Goal: Check status: Check status

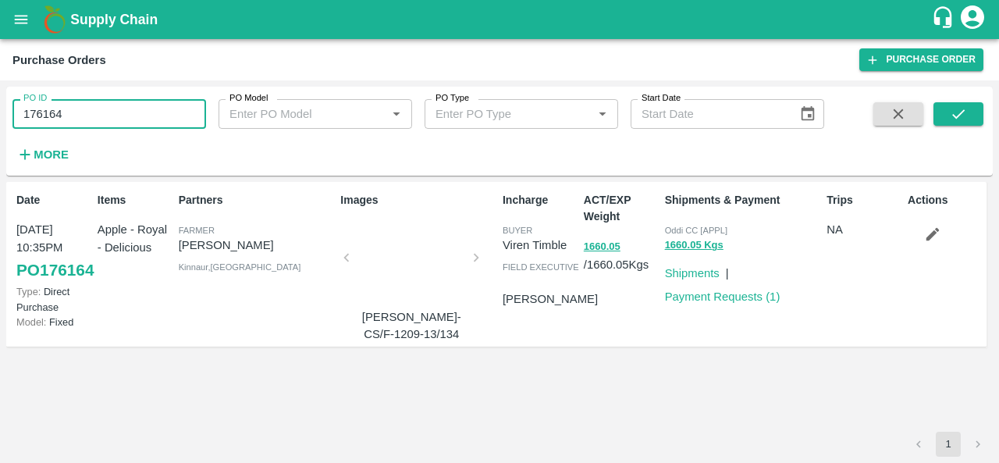
click at [100, 112] on input "176164" at bounding box center [109, 114] width 194 height 30
paste input "text"
click at [957, 120] on icon "submit" at bounding box center [958, 113] width 17 height 17
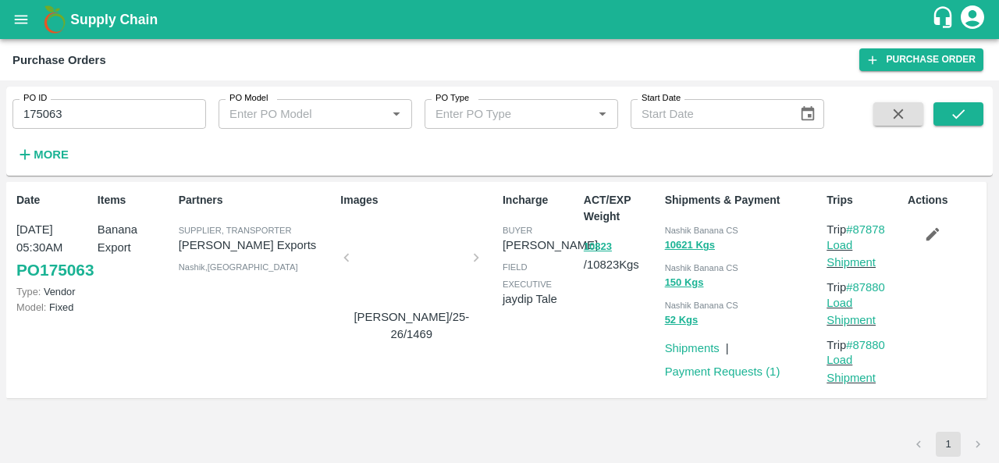
click at [65, 111] on input "175063" at bounding box center [109, 114] width 194 height 30
paste input "text"
click at [965, 107] on icon "submit" at bounding box center [958, 113] width 17 height 17
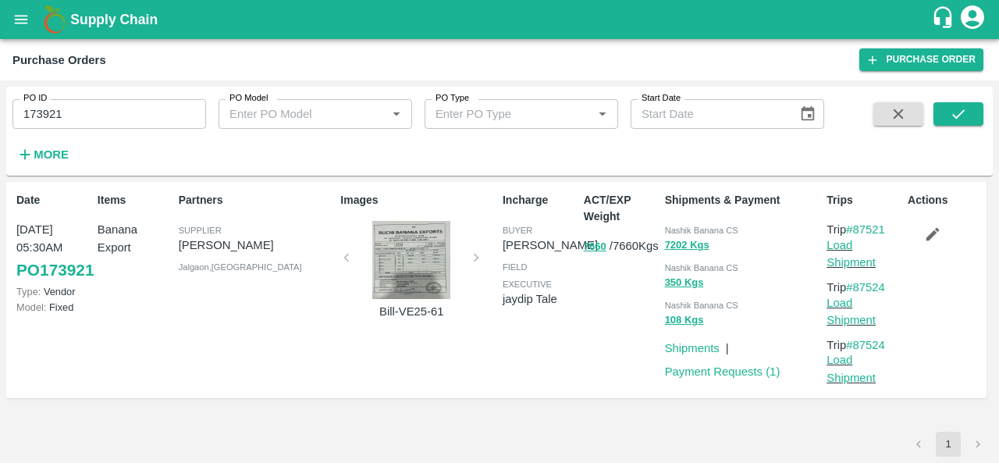
click at [573, 366] on div "Incharge buyer Ajit Otari field executive jaydip Tale" at bounding box center [536, 290] width 81 height 208
click at [55, 116] on input "173921" at bounding box center [109, 114] width 194 height 30
click at [954, 116] on icon "submit" at bounding box center [958, 113] width 12 height 9
click at [410, 257] on div at bounding box center [411, 260] width 117 height 78
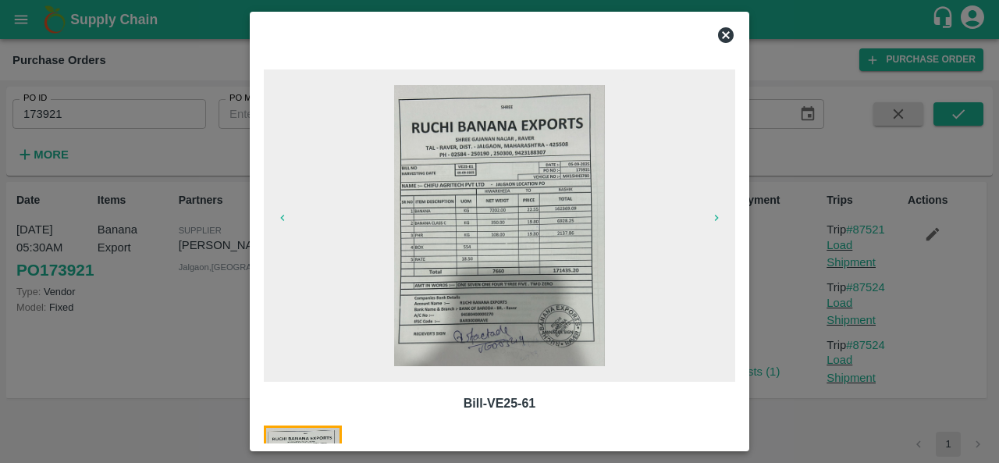
click at [726, 34] on icon at bounding box center [725, 35] width 19 height 19
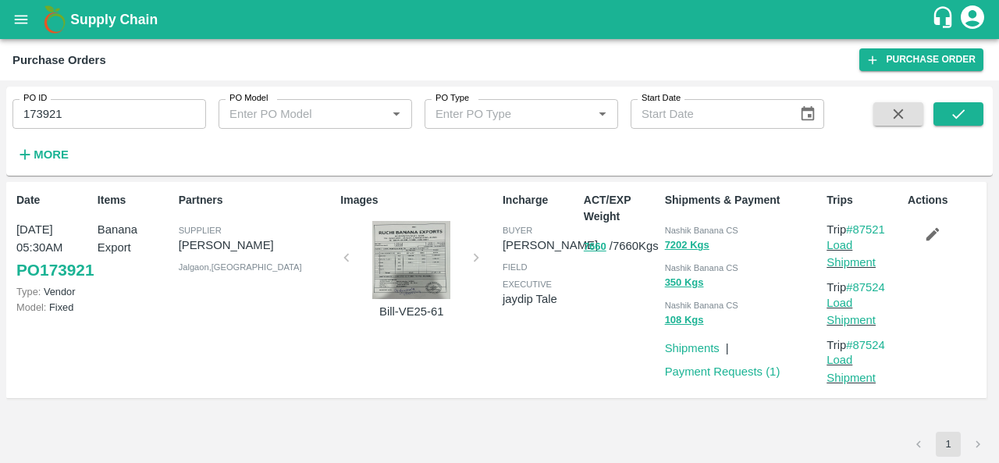
click at [601, 364] on div "ACT/EXP Weight 7660 / 7660 Kgs" at bounding box center [617, 290] width 81 height 208
click at [576, 368] on div "Incharge buyer Ajit Otari field executive jaydip Tale" at bounding box center [536, 290] width 81 height 208
click at [62, 115] on input "173921" at bounding box center [109, 114] width 194 height 30
paste input "text"
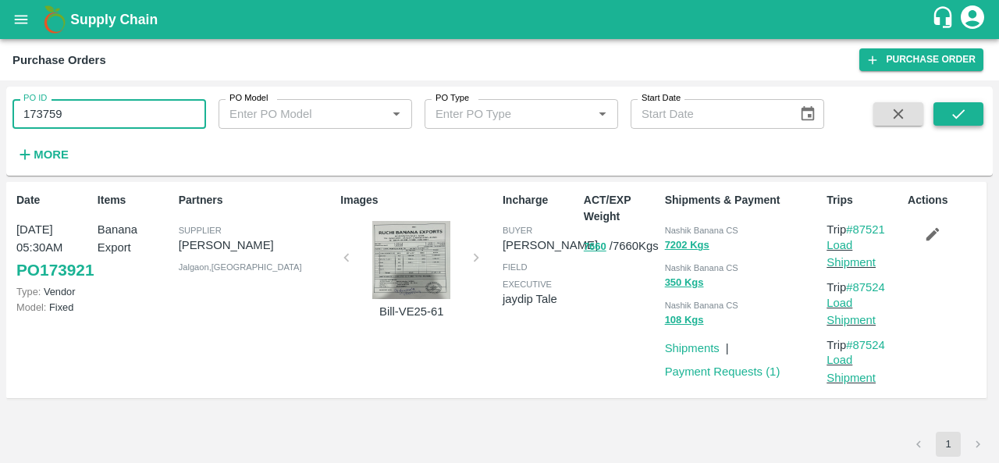
type input "173759"
click at [966, 110] on icon "submit" at bounding box center [958, 113] width 17 height 17
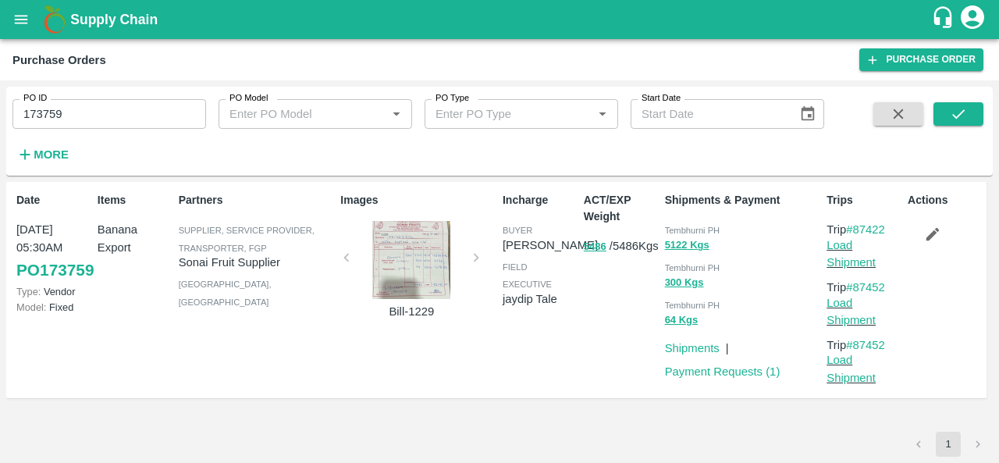
click at [407, 260] on div at bounding box center [411, 260] width 117 height 78
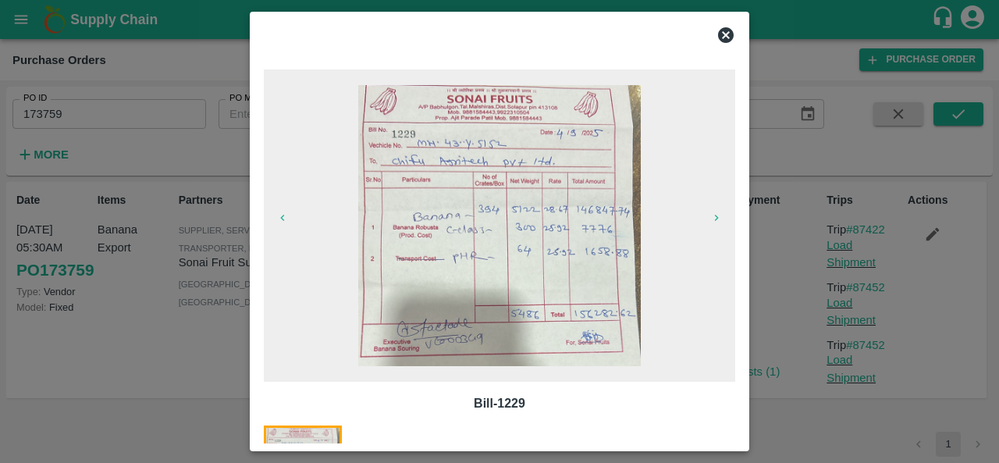
click at [721, 35] on icon at bounding box center [726, 35] width 16 height 16
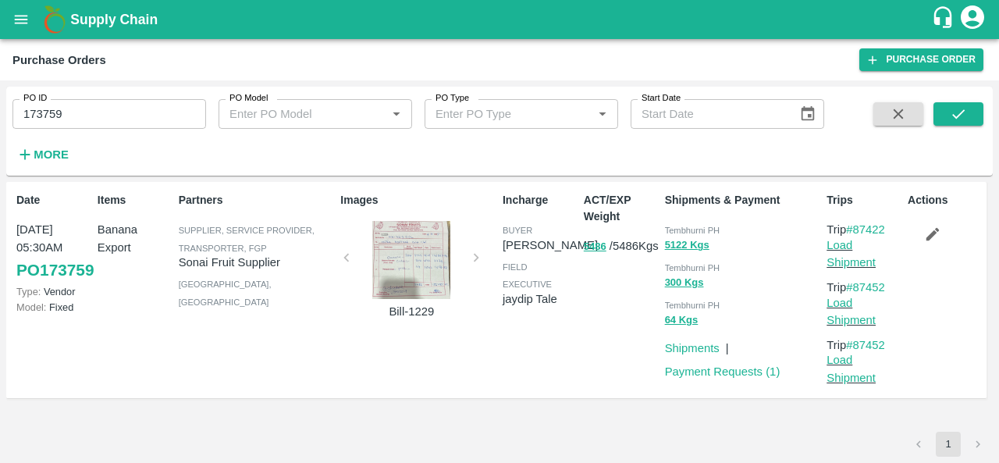
click at [410, 289] on div at bounding box center [411, 260] width 117 height 78
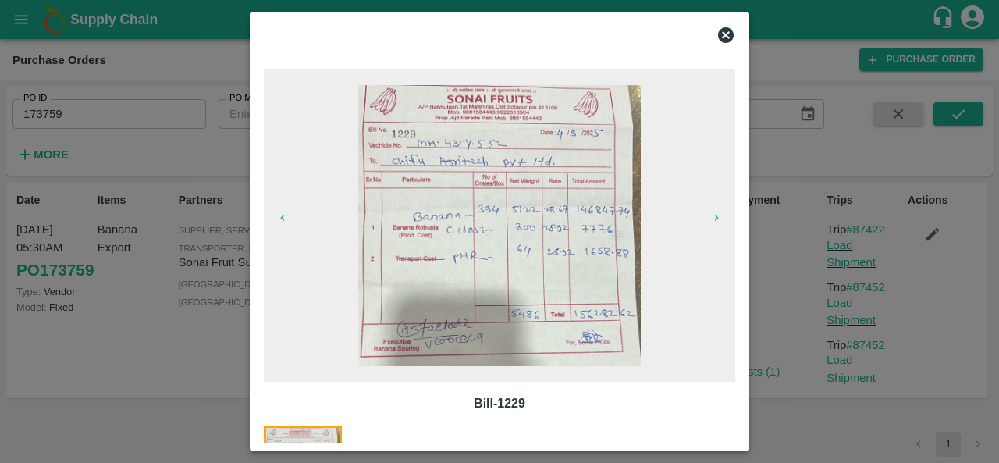
click at [730, 33] on icon at bounding box center [726, 35] width 16 height 16
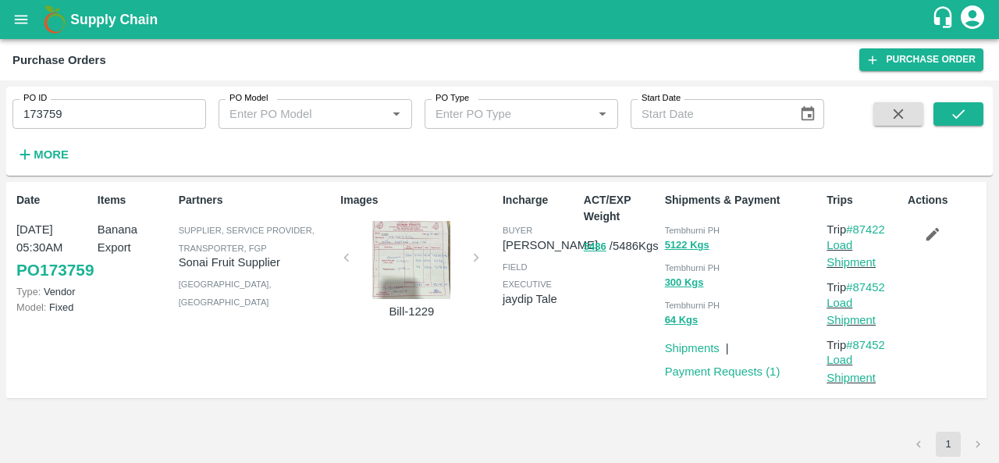
click at [407, 258] on div at bounding box center [411, 260] width 117 height 78
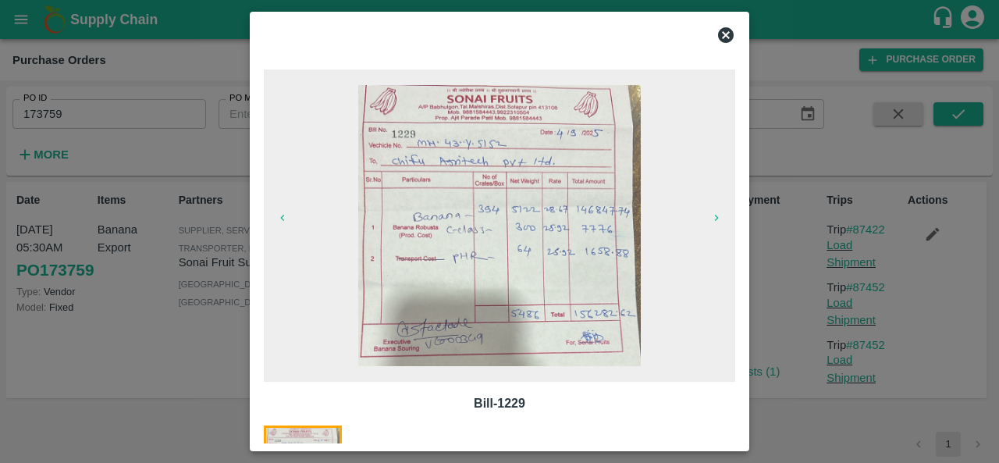
click at [725, 30] on icon at bounding box center [726, 35] width 16 height 16
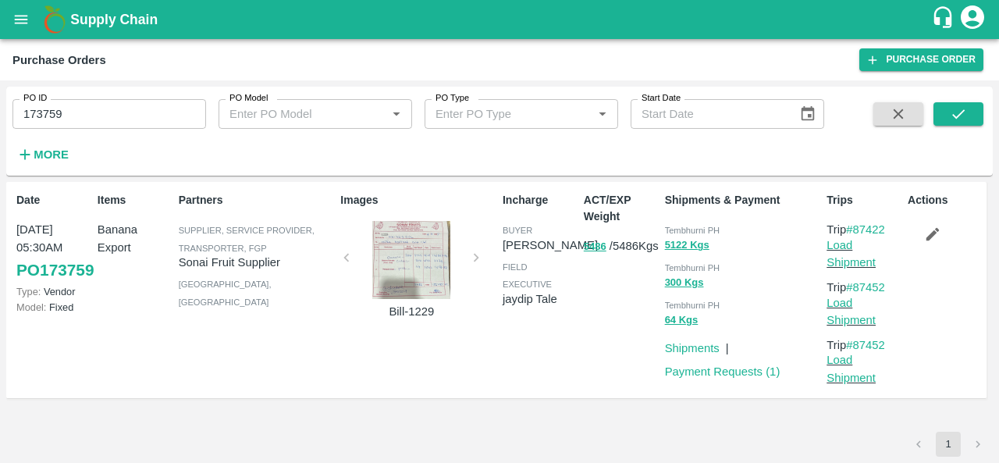
click at [418, 261] on div at bounding box center [411, 260] width 117 height 78
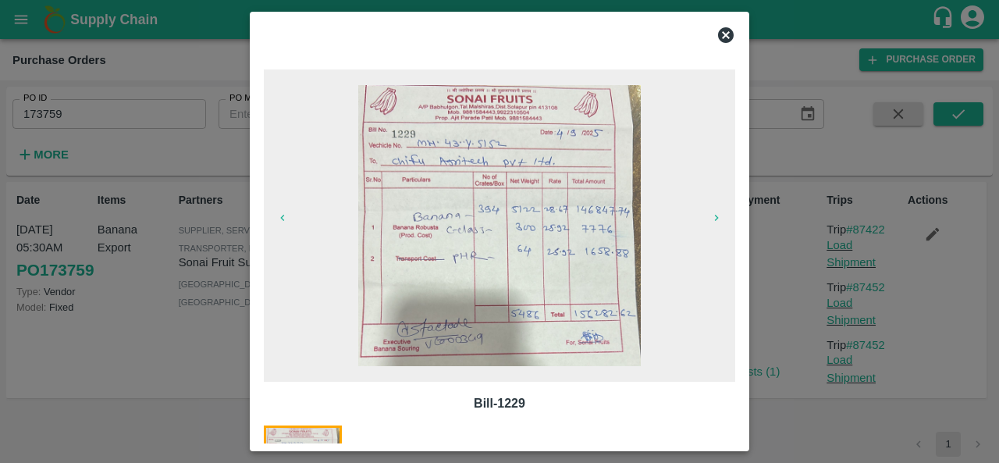
click at [724, 37] on icon at bounding box center [726, 35] width 16 height 16
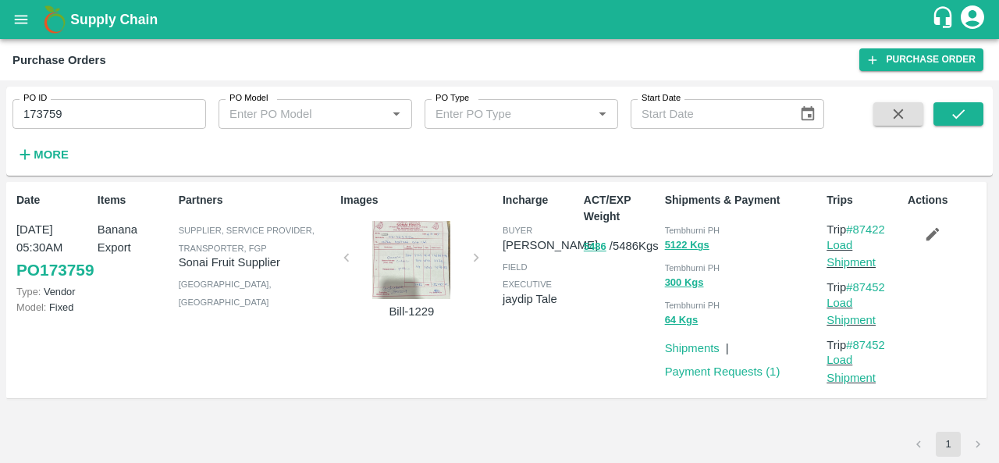
click at [588, 346] on div "ACT/EXP Weight 5486 / 5486 Kgs" at bounding box center [617, 290] width 81 height 208
click at [431, 274] on div at bounding box center [411, 260] width 117 height 78
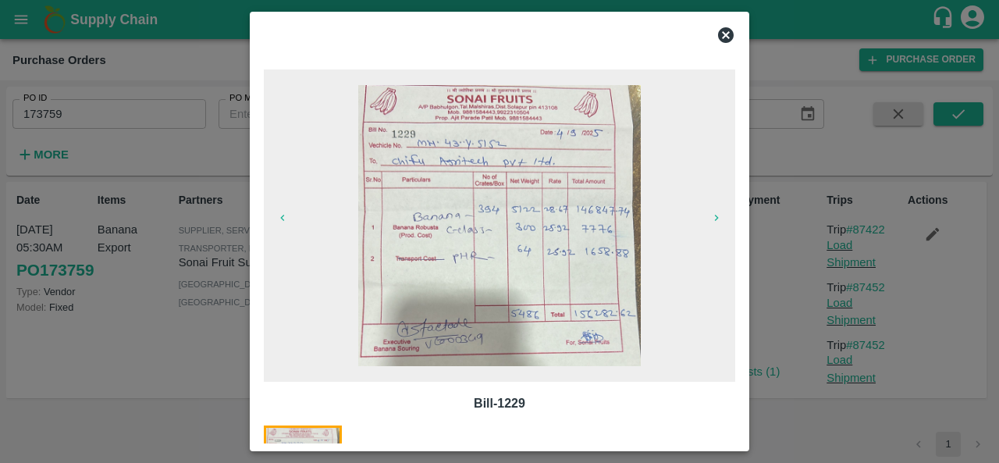
click at [728, 36] on icon at bounding box center [726, 35] width 16 height 16
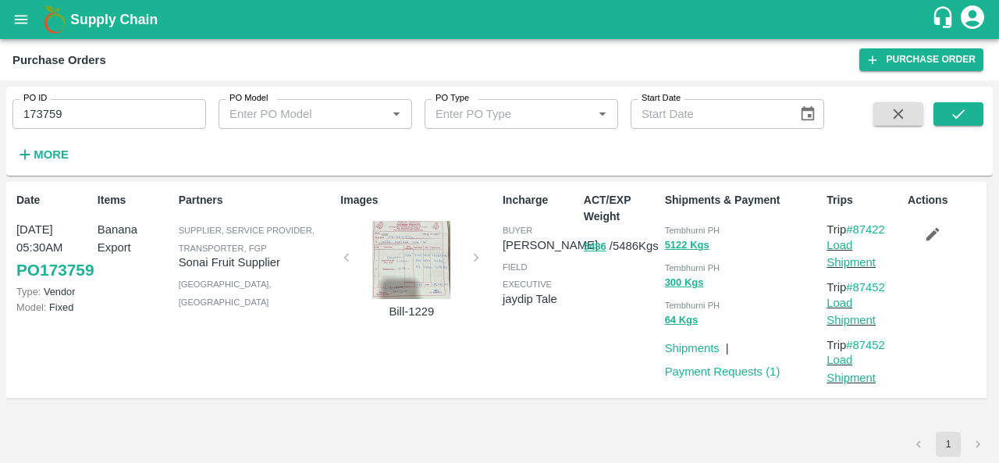
click at [412, 260] on div at bounding box center [411, 260] width 117 height 78
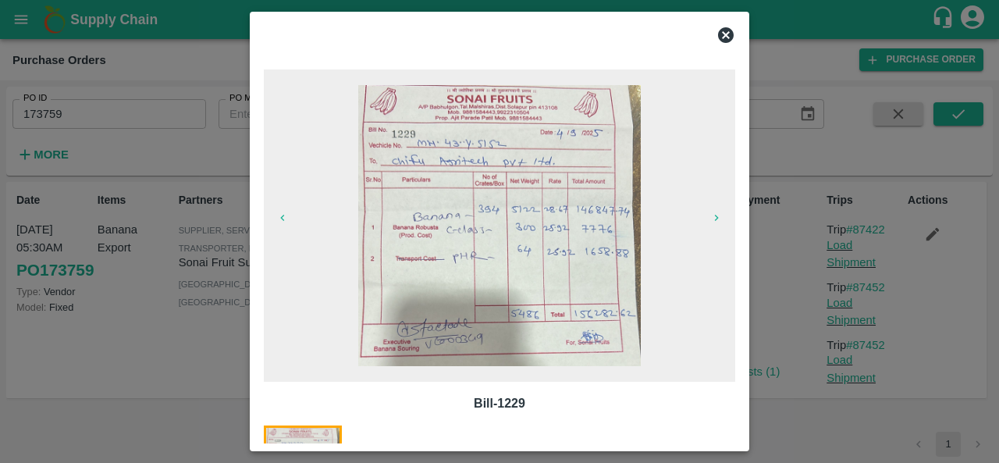
click at [726, 34] on icon at bounding box center [725, 35] width 19 height 19
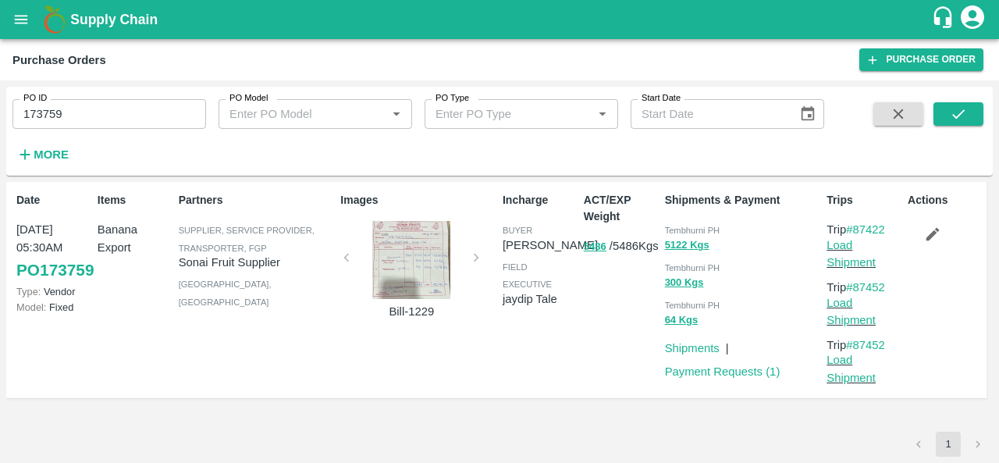
click at [403, 257] on div at bounding box center [411, 260] width 117 height 78
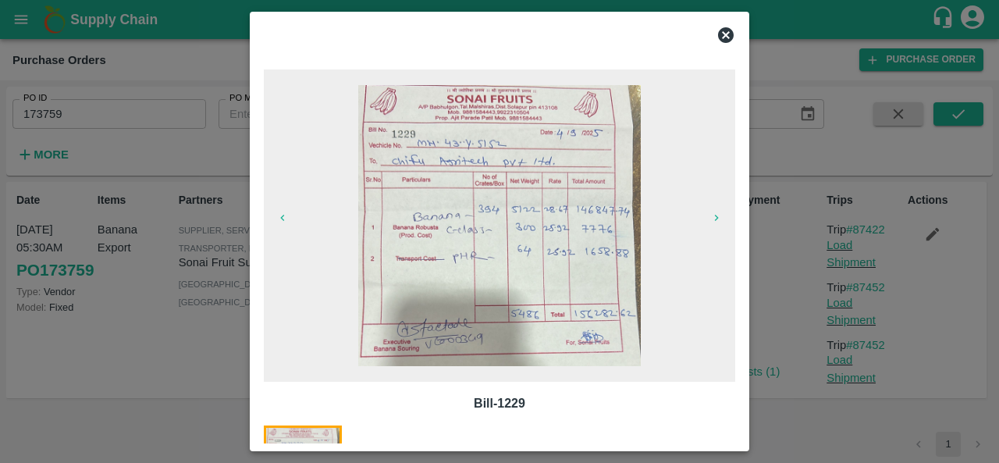
click at [723, 33] on icon at bounding box center [725, 35] width 19 height 19
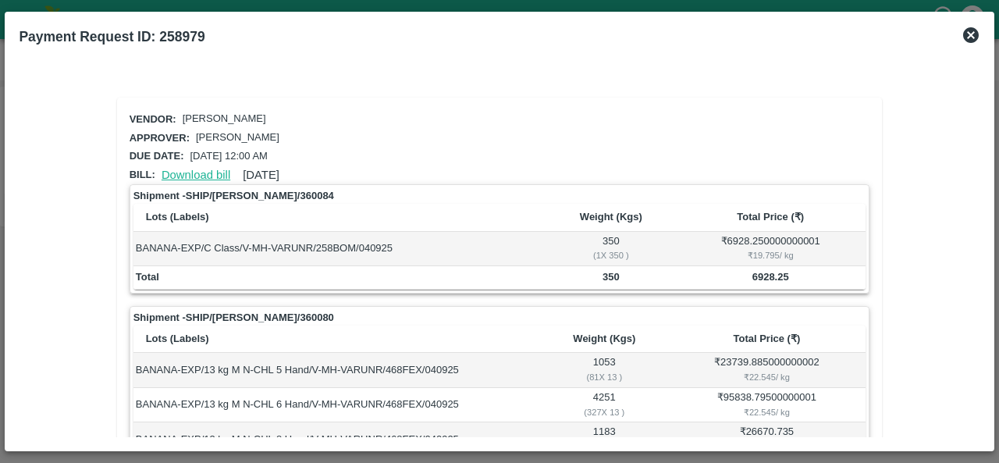
click at [208, 176] on link "Download bill" at bounding box center [196, 175] width 69 height 12
click at [462, 126] on div "Approver: Ajit Otari" at bounding box center [496, 135] width 747 height 25
click at [535, 104] on div "Vendor: VARUN RAMESHWAR AGRAWAL" at bounding box center [496, 116] width 747 height 25
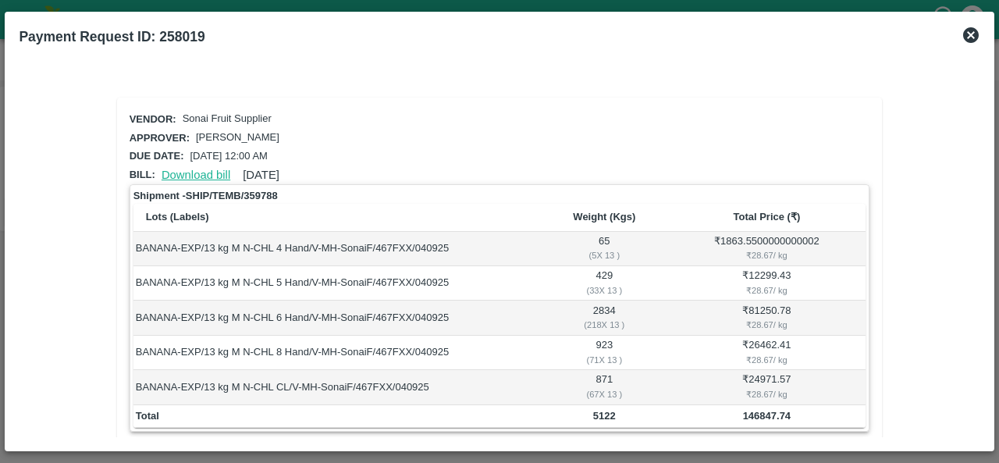
click at [197, 165] on div "Download bill 04 Sep 2025" at bounding box center [217, 171] width 124 height 23
click at [206, 174] on link "Download bill" at bounding box center [196, 175] width 69 height 12
click at [428, 131] on div "Approver: Ajit Otari" at bounding box center [496, 135] width 747 height 25
click at [387, 98] on div "Vendor: Sonai Fruit Supplier Approver: Ajit Otari Due date: [DATE] 12:00 AM Bil…" at bounding box center [499, 449] width 765 height 702
click at [437, 113] on div "Vendor: Sonai Fruit Supplier" at bounding box center [496, 116] width 747 height 25
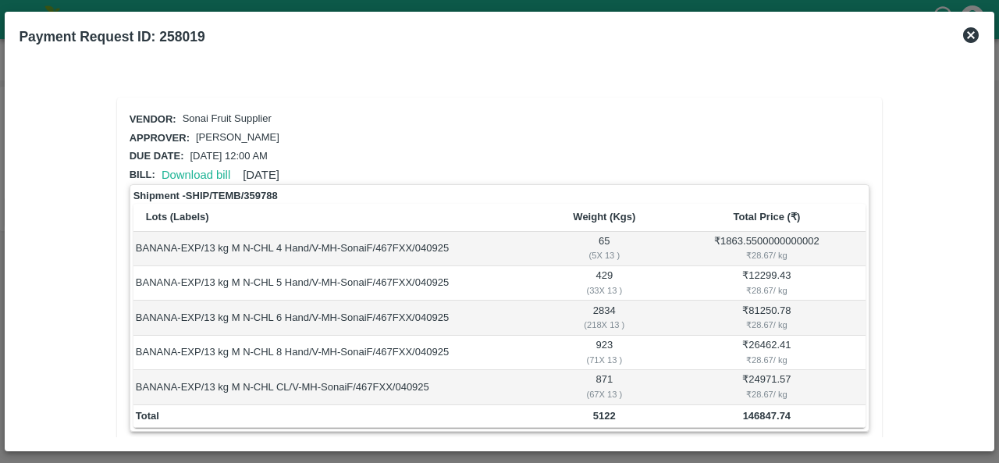
drag, startPoint x: 979, startPoint y: 233, endPoint x: 981, endPoint y: 302, distance: 68.7
click at [981, 302] on div "Vendor: Sonai Fruit Supplier Approver: Ajit Otari Due date: [DATE] 12:00 AM Bil…" at bounding box center [498, 248] width 973 height 389
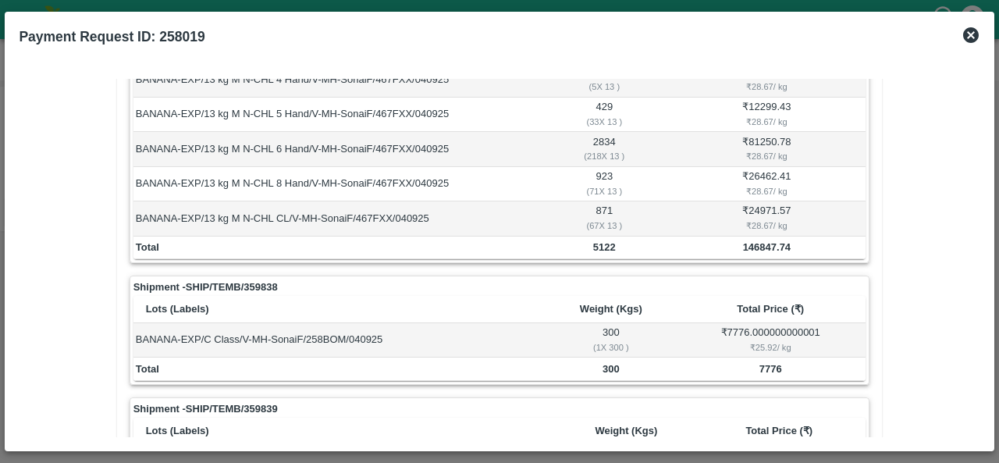
scroll to position [167, 0]
click at [458, 216] on td "BANANA-EXP/13 kg M N-CHL CL/V-MH-SonaiF/467FXX/040925" at bounding box center [337, 220] width 408 height 34
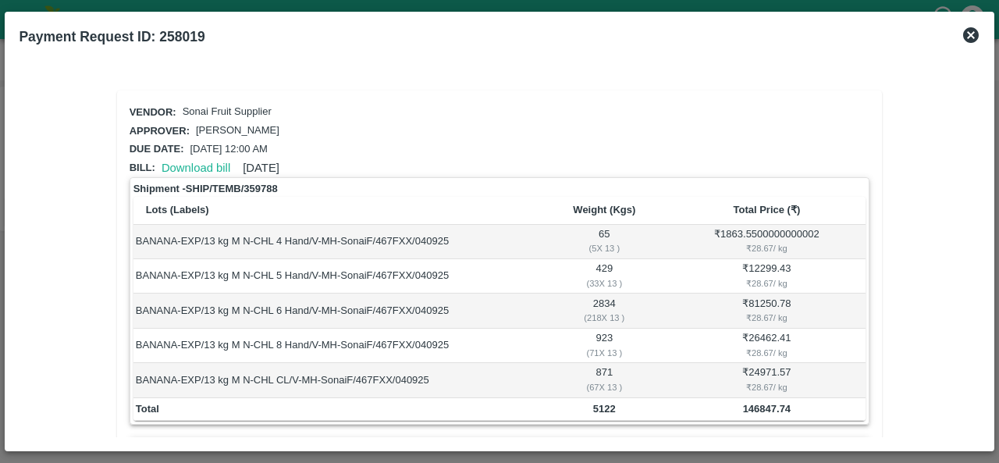
scroll to position [0, 0]
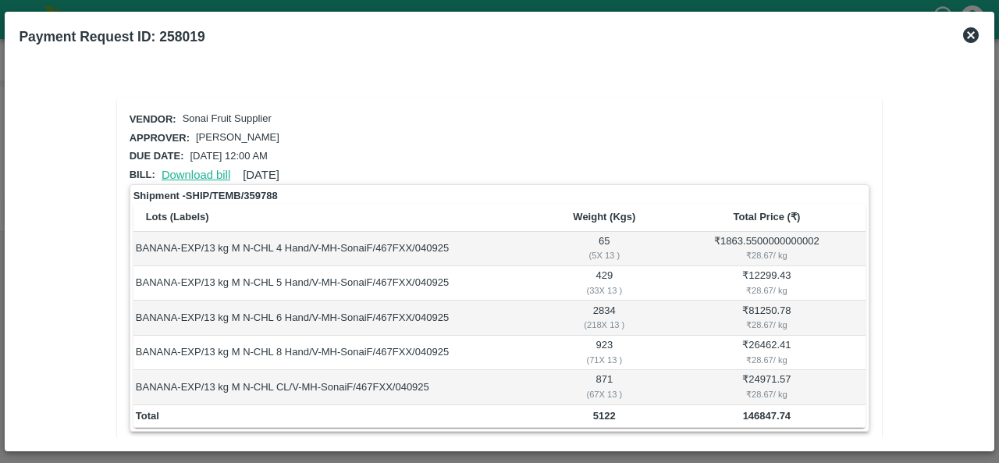
click at [204, 172] on link "Download bill" at bounding box center [196, 175] width 69 height 12
click at [466, 188] on div "Shipment - SHIP/TEMB/359788" at bounding box center [499, 196] width 733 height 16
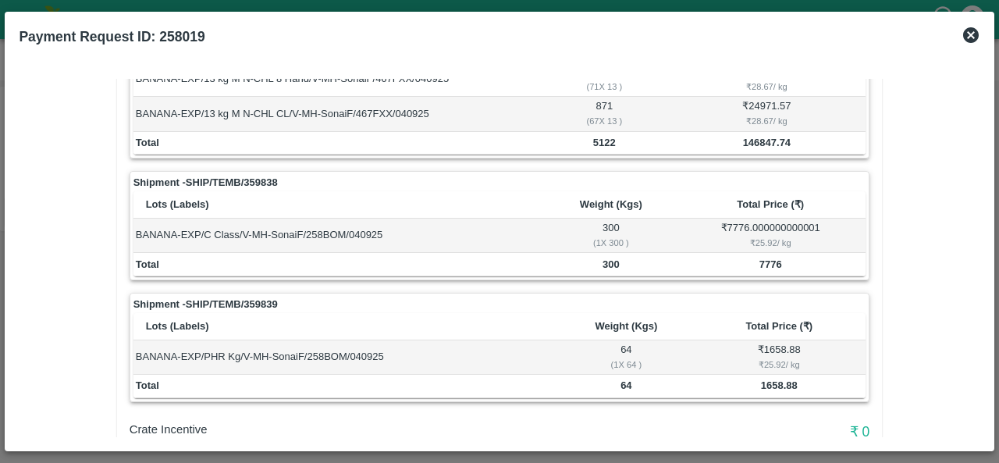
scroll to position [277, 0]
